Goal: Task Accomplishment & Management: Use online tool/utility

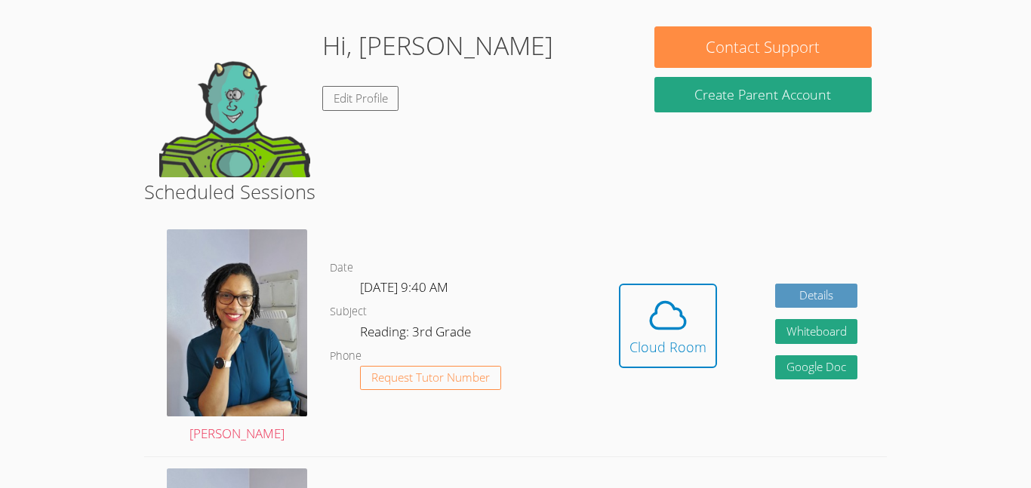
scroll to position [118, 0]
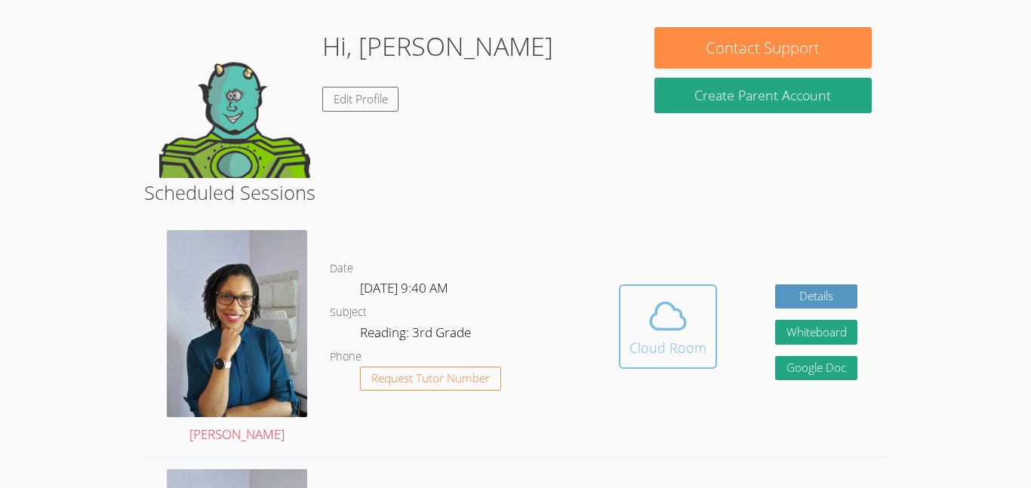
click at [701, 313] on span at bounding box center [668, 316] width 77 height 42
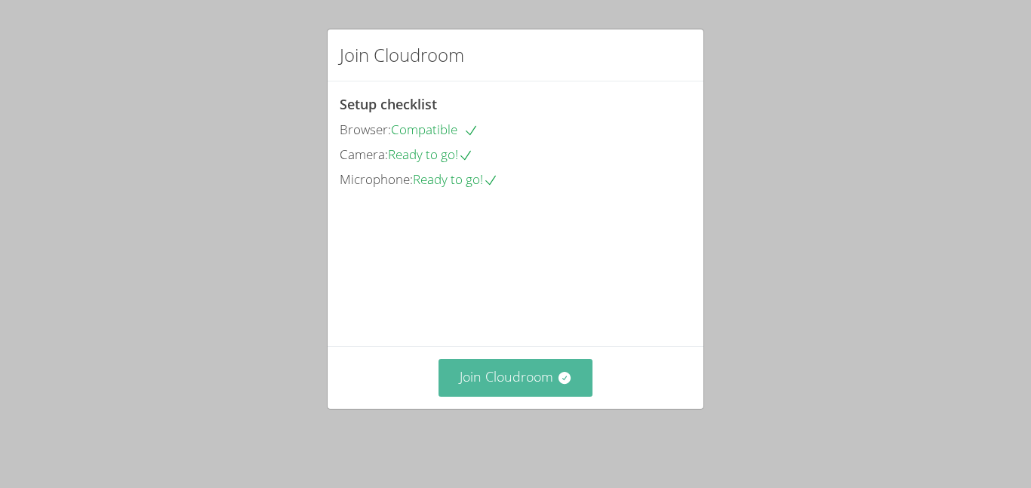
click at [493, 390] on button "Join Cloudroom" at bounding box center [516, 377] width 155 height 37
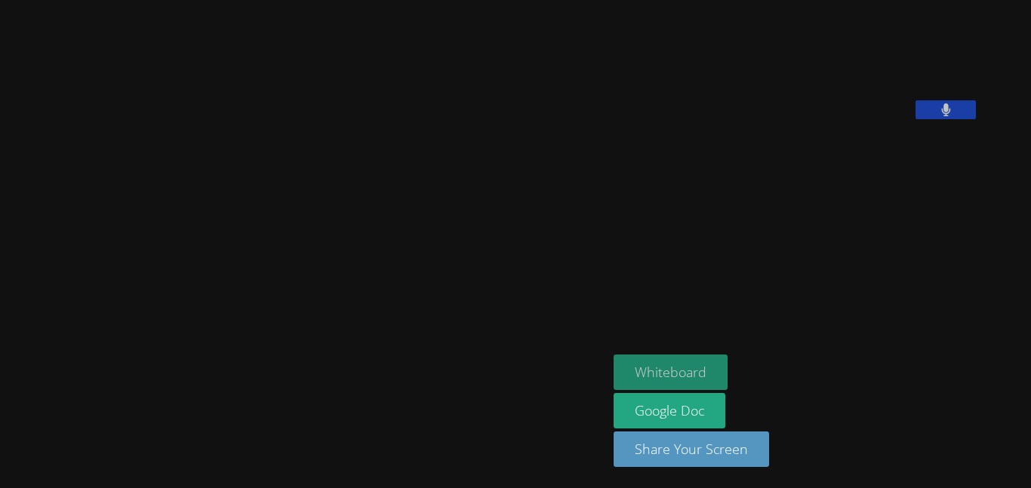
click at [713, 362] on button "Whiteboard" at bounding box center [671, 372] width 114 height 35
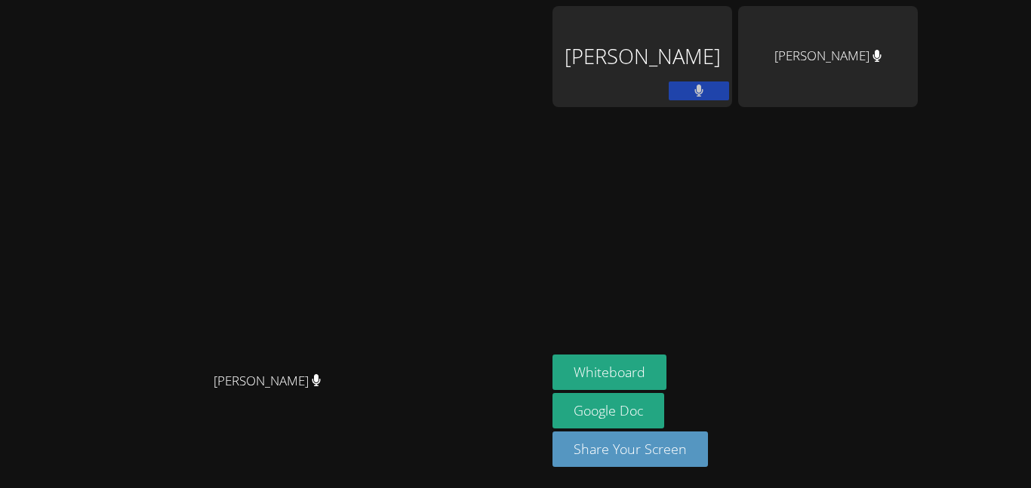
click at [704, 85] on icon at bounding box center [699, 91] width 10 height 13
click at [707, 85] on icon at bounding box center [699, 91] width 16 height 13
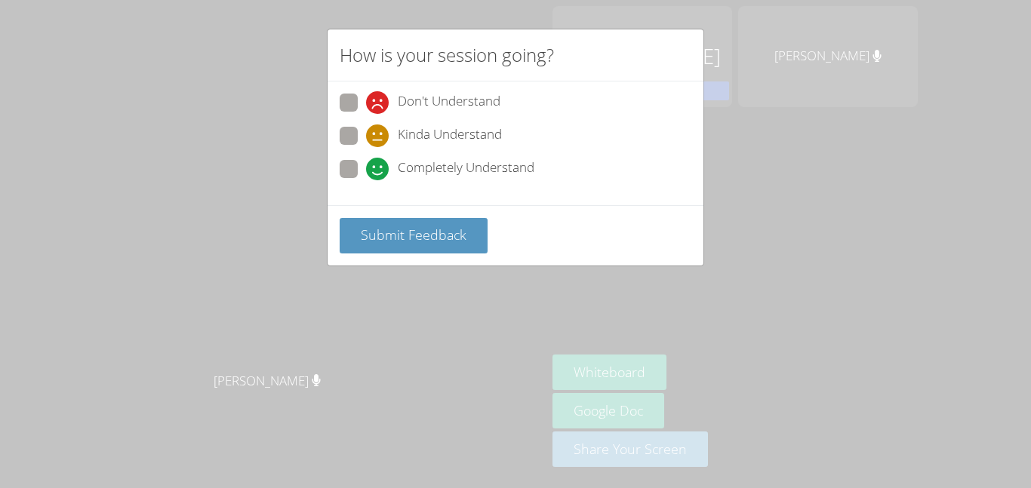
click at [434, 295] on div "How is your session going? Don't Understand Kinda Understand Completely Underst…" at bounding box center [515, 244] width 1031 height 488
click at [366, 180] on span at bounding box center [366, 180] width 0 height 0
click at [366, 173] on input "Completely Understand" at bounding box center [372, 166] width 13 height 13
radio input "true"
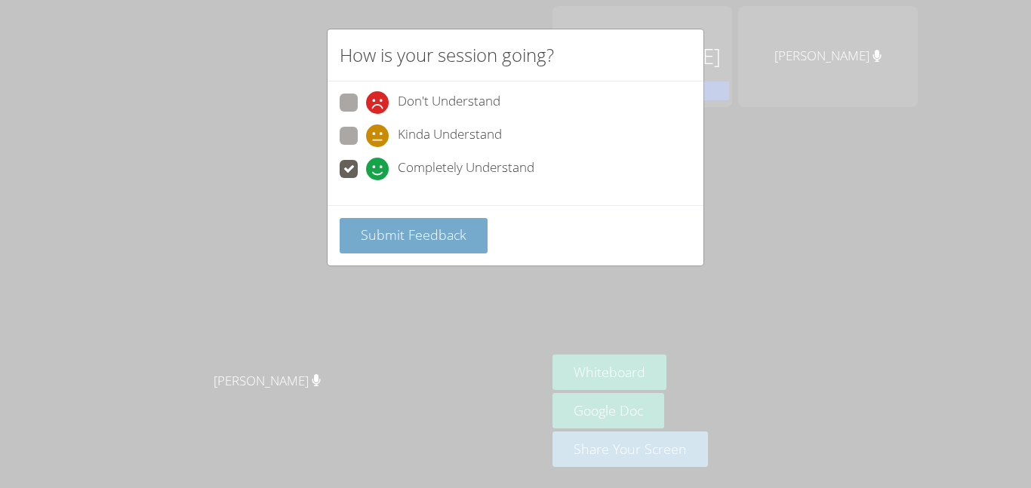
click at [427, 242] on span "Submit Feedback" at bounding box center [414, 235] width 106 height 18
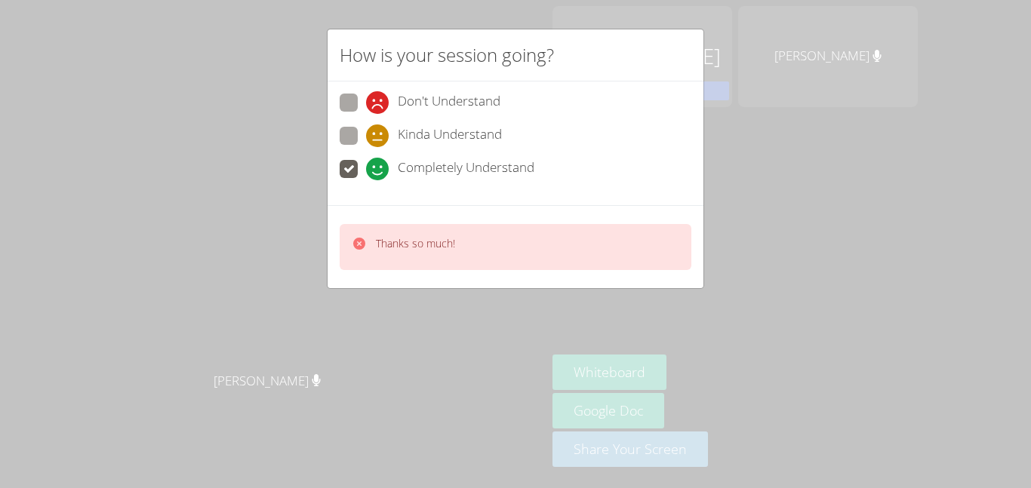
click at [279, 222] on div "How is your session going? Don't Understand Kinda Understand Completely Underst…" at bounding box center [515, 244] width 1031 height 488
click at [651, 68] on div "How is your session going?" at bounding box center [516, 55] width 376 height 52
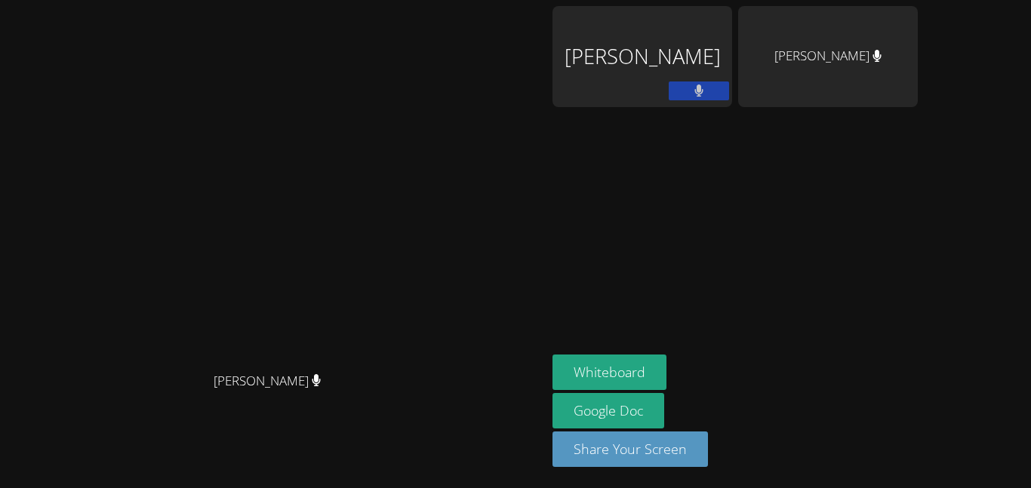
click at [918, 52] on div "[PERSON_NAME]" at bounding box center [828, 56] width 180 height 101
